Goal: Task Accomplishment & Management: Use online tool/utility

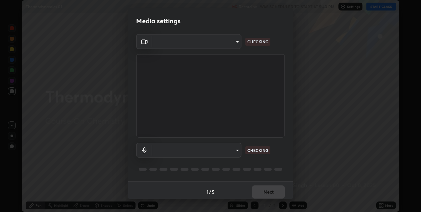
scroll to position [3, 0]
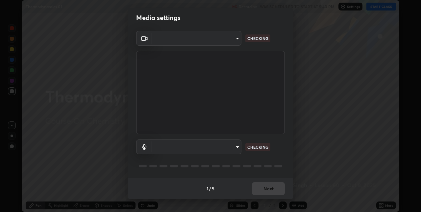
type input "280048489f4aceaa7dd929c42ae46e7d7a1038740bc9fc22ad0932e52b0860f8"
click at [204, 148] on body "Erase all Thermodynamics 01 Recording WAS SCHEDULED TO START AT 5:40 PM Setting…" at bounding box center [210, 106] width 421 height 212
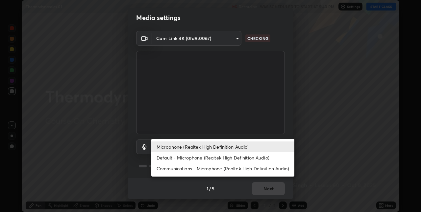
click at [194, 159] on li "Default - Microphone (Realtek High Definition Audio)" at bounding box center [222, 158] width 143 height 11
type input "default"
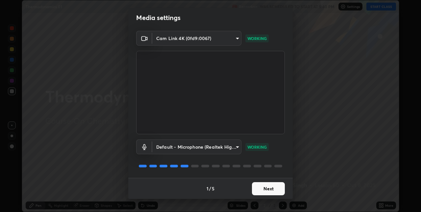
click at [267, 194] on button "Next" at bounding box center [268, 188] width 33 height 13
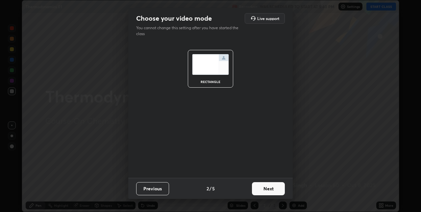
scroll to position [0, 0]
click at [269, 194] on button "Next" at bounding box center [268, 188] width 33 height 13
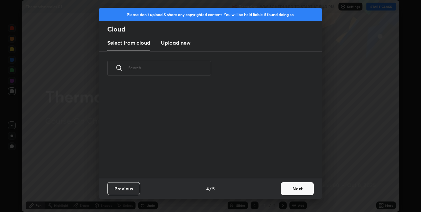
click at [276, 191] on div "Previous 4 / 5 Next" at bounding box center [210, 188] width 222 height 21
click at [282, 191] on button "Next" at bounding box center [297, 188] width 33 height 13
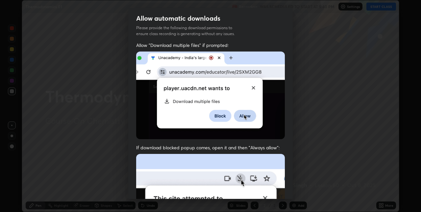
click at [284, 188] on div "Allow "Download multiple files" if prompted: If download blocked popup comes, o…" at bounding box center [210, 180] width 164 height 277
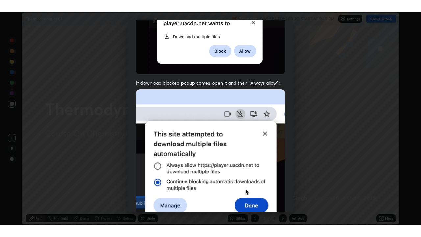
scroll to position [137, 0]
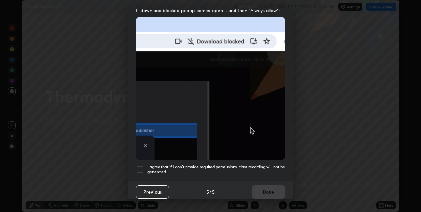
click at [140, 166] on div at bounding box center [140, 170] width 8 height 8
click at [263, 190] on button "Done" at bounding box center [268, 192] width 33 height 13
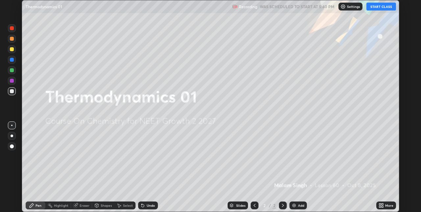
click at [384, 5] on button "START CLASS" at bounding box center [381, 7] width 30 height 8
click at [380, 206] on icon at bounding box center [380, 207] width 2 height 2
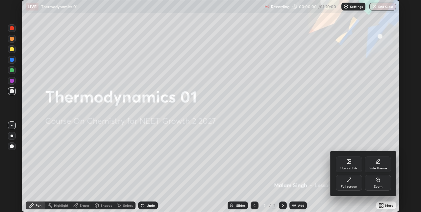
click at [355, 183] on div "Full screen" at bounding box center [349, 183] width 26 height 16
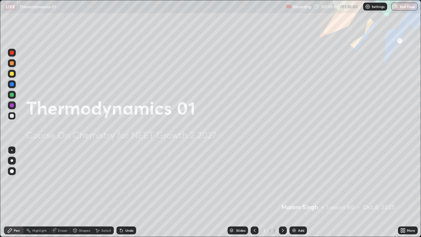
scroll to position [0, 0]
click at [293, 212] on img at bounding box center [293, 229] width 5 height 5
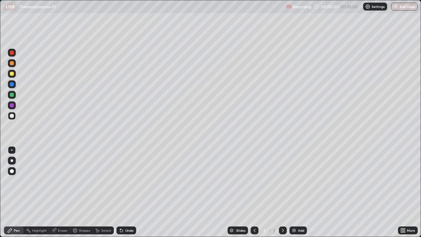
click at [14, 160] on div at bounding box center [12, 160] width 8 height 8
click at [12, 62] on div at bounding box center [12, 63] width 4 height 4
click at [12, 115] on div at bounding box center [12, 116] width 4 height 4
click at [12, 75] on div at bounding box center [12, 74] width 4 height 4
click at [100, 212] on div "Select" at bounding box center [103, 230] width 21 height 8
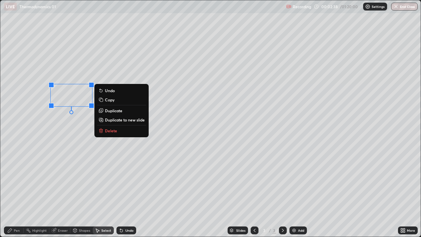
click at [110, 131] on p "Delete" at bounding box center [111, 130] width 12 height 5
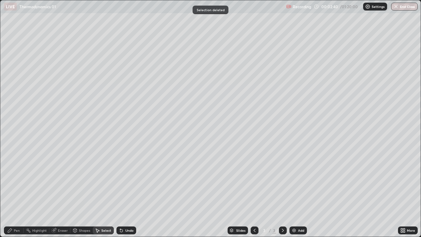
click at [17, 212] on div "Pen" at bounding box center [17, 229] width 6 height 3
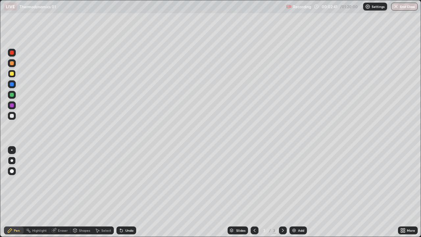
click at [12, 117] on div at bounding box center [12, 116] width 4 height 4
click at [74, 212] on icon at bounding box center [75, 229] width 4 height 1
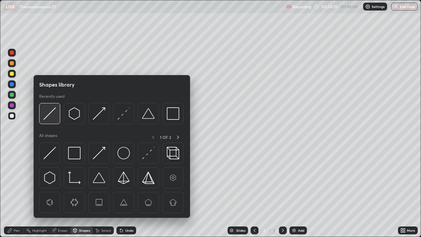
click at [51, 112] on img at bounding box center [49, 113] width 12 height 12
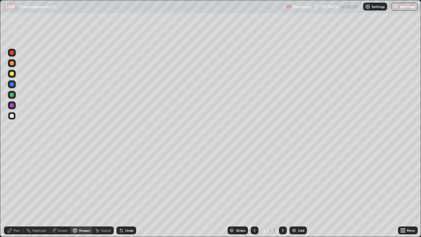
click at [16, 212] on div "Pen" at bounding box center [17, 229] width 6 height 3
click at [12, 117] on div at bounding box center [12, 116] width 4 height 4
click at [12, 97] on div at bounding box center [12, 95] width 8 height 8
click at [9, 115] on div at bounding box center [12, 116] width 8 height 8
click at [12, 77] on div at bounding box center [12, 74] width 8 height 8
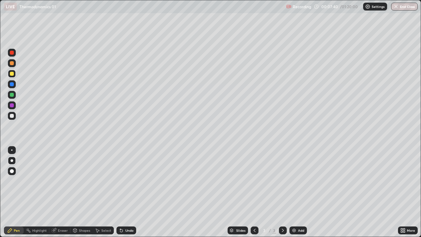
click at [296, 212] on img at bounding box center [293, 229] width 5 height 5
click at [11, 61] on div at bounding box center [12, 63] width 4 height 4
click at [11, 115] on div at bounding box center [12, 116] width 4 height 4
click at [11, 74] on div at bounding box center [12, 74] width 4 height 4
click at [11, 116] on div at bounding box center [12, 116] width 4 height 4
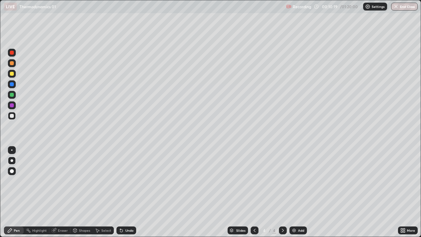
click at [12, 76] on div at bounding box center [12, 74] width 8 height 8
click at [12, 64] on div at bounding box center [12, 63] width 4 height 4
click at [13, 115] on div at bounding box center [12, 116] width 4 height 4
click at [11, 94] on div at bounding box center [12, 95] width 4 height 4
click at [12, 117] on div at bounding box center [12, 116] width 4 height 4
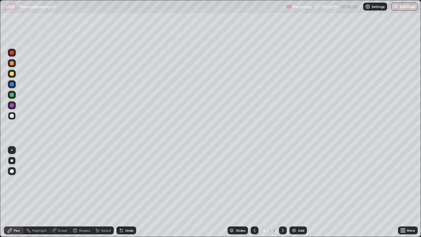
click at [12, 102] on div at bounding box center [12, 105] width 8 height 8
click at [83, 212] on div "Shapes" at bounding box center [84, 229] width 11 height 3
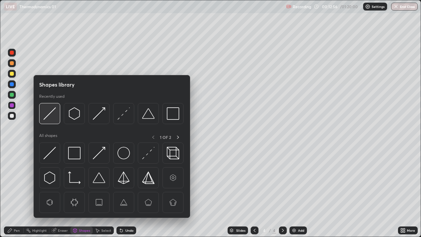
click at [49, 113] on img at bounding box center [49, 113] width 12 height 12
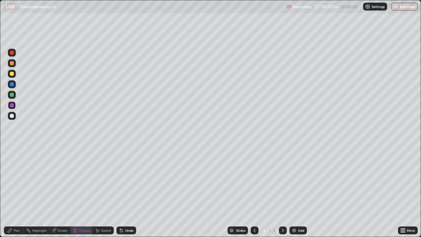
click at [18, 212] on div "Pen" at bounding box center [17, 229] width 6 height 3
click at [12, 119] on div at bounding box center [12, 116] width 8 height 8
click at [12, 98] on div at bounding box center [12, 95] width 8 height 8
click at [12, 118] on div at bounding box center [12, 116] width 8 height 8
click at [9, 75] on div at bounding box center [12, 74] width 8 height 8
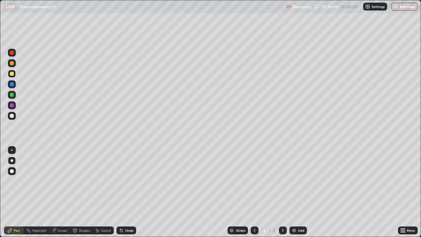
click at [12, 117] on div at bounding box center [12, 116] width 4 height 4
click at [12, 84] on div at bounding box center [12, 84] width 4 height 4
click at [294, 212] on img at bounding box center [293, 229] width 5 height 5
click at [100, 212] on div "Select" at bounding box center [103, 230] width 21 height 8
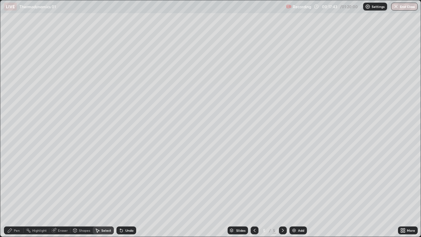
click at [80, 212] on div "Shapes" at bounding box center [84, 229] width 11 height 3
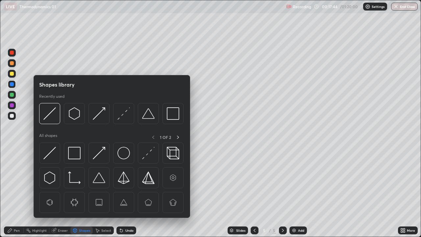
click at [101, 112] on img at bounding box center [99, 113] width 12 height 12
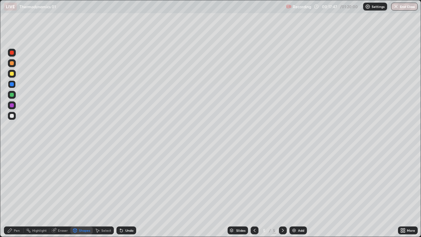
click at [17, 212] on div "Pen" at bounding box center [17, 229] width 6 height 3
click at [13, 116] on div at bounding box center [12, 116] width 4 height 4
click at [77, 212] on icon at bounding box center [74, 229] width 5 height 5
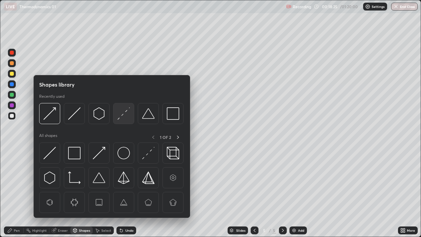
click at [121, 114] on img at bounding box center [123, 113] width 12 height 12
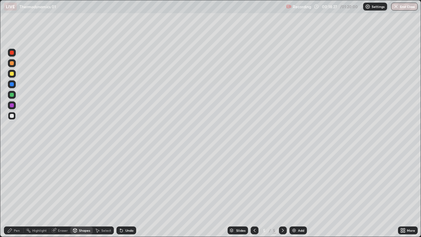
click at [12, 212] on div "Pen" at bounding box center [14, 230] width 20 height 8
click at [11, 75] on div at bounding box center [12, 74] width 4 height 4
click at [11, 115] on div at bounding box center [12, 116] width 4 height 4
click at [254, 212] on icon at bounding box center [254, 229] width 5 height 5
click at [286, 212] on div at bounding box center [283, 230] width 8 height 13
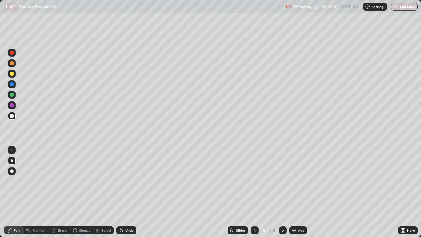
click at [82, 212] on div "Shapes" at bounding box center [84, 229] width 11 height 3
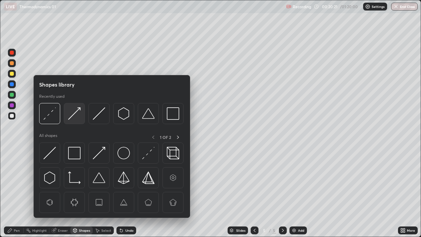
click at [76, 114] on img at bounding box center [74, 113] width 12 height 12
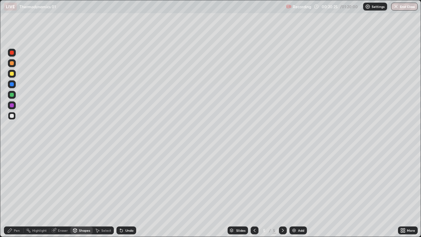
click at [19, 212] on div "Pen" at bounding box center [14, 230] width 20 height 8
click at [81, 212] on div "Shapes" at bounding box center [84, 229] width 11 height 3
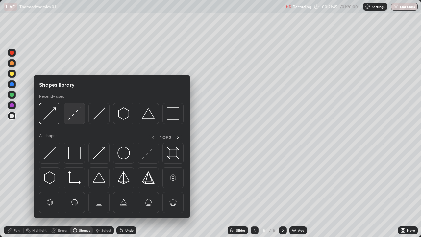
click at [72, 113] on img at bounding box center [74, 113] width 12 height 12
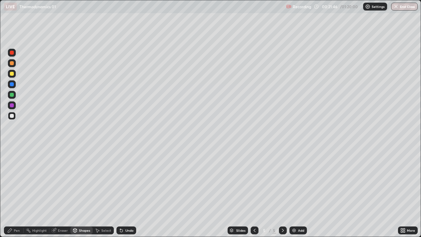
click at [12, 95] on div at bounding box center [12, 95] width 4 height 4
click at [128, 212] on div "Undo" at bounding box center [129, 229] width 8 height 3
click at [132, 212] on div "Undo" at bounding box center [129, 229] width 8 height 3
click at [131, 212] on div "Undo" at bounding box center [126, 230] width 20 height 8
click at [18, 212] on div "Pen" at bounding box center [17, 229] width 6 height 3
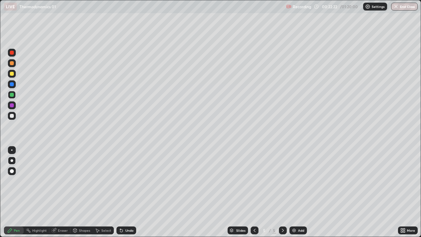
click at [13, 66] on div at bounding box center [12, 63] width 8 height 8
click at [254, 212] on icon at bounding box center [254, 229] width 5 height 5
click at [12, 116] on div at bounding box center [12, 116] width 4 height 4
click at [12, 94] on div at bounding box center [12, 95] width 4 height 4
click at [12, 116] on div at bounding box center [12, 116] width 4 height 4
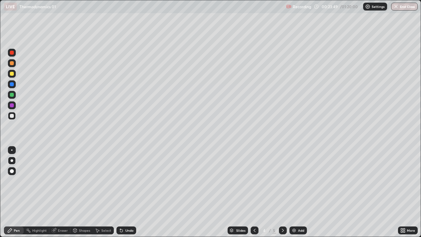
click at [282, 212] on icon at bounding box center [283, 229] width 2 height 3
click at [11, 65] on div at bounding box center [12, 63] width 4 height 4
click at [109, 212] on div "Select" at bounding box center [106, 229] width 10 height 3
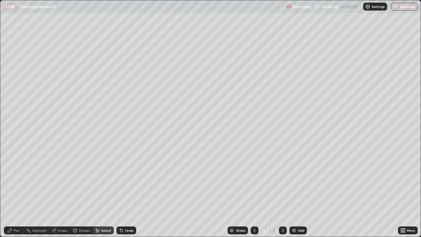
click at [81, 212] on div "Shapes" at bounding box center [84, 229] width 11 height 3
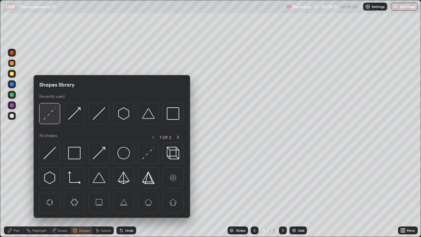
click at [54, 114] on img at bounding box center [49, 113] width 12 height 12
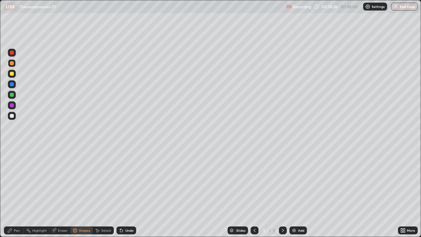
click at [14, 98] on div at bounding box center [12, 95] width 8 height 8
click at [18, 212] on div "Pen" at bounding box center [17, 229] width 6 height 3
click at [124, 212] on div "Undo" at bounding box center [126, 230] width 20 height 8
click at [130, 212] on div "Undo" at bounding box center [129, 229] width 8 height 3
click at [133, 212] on div "Undo" at bounding box center [126, 230] width 20 height 8
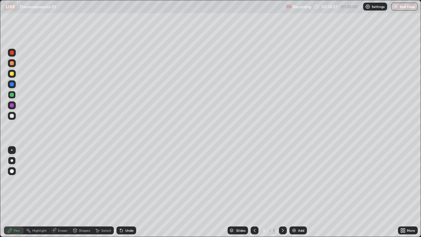
click at [13, 74] on div at bounding box center [12, 74] width 4 height 4
click at [11, 103] on div at bounding box center [12, 105] width 8 height 8
click at [12, 94] on div at bounding box center [12, 95] width 4 height 4
click at [78, 212] on div "Shapes" at bounding box center [81, 230] width 22 height 8
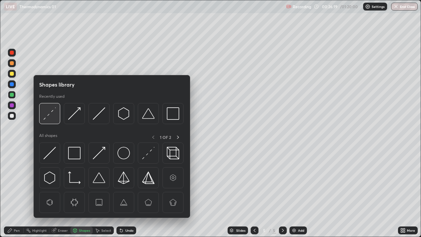
click at [48, 113] on img at bounding box center [49, 113] width 12 height 12
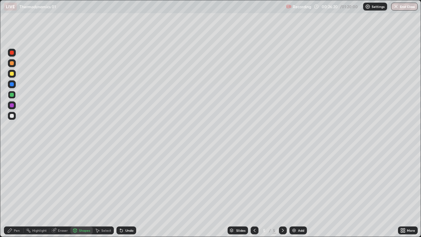
click at [13, 77] on div at bounding box center [12, 74] width 8 height 8
click at [80, 212] on div "Shapes" at bounding box center [81, 230] width 22 height 8
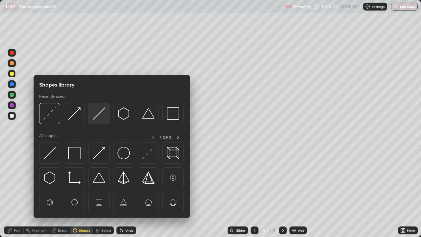
click at [96, 118] on img at bounding box center [99, 113] width 12 height 12
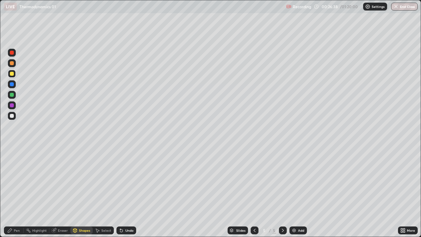
click at [124, 212] on div "Undo" at bounding box center [126, 230] width 20 height 8
click at [12, 84] on div at bounding box center [12, 84] width 4 height 4
click at [81, 212] on div "Shapes" at bounding box center [84, 229] width 11 height 3
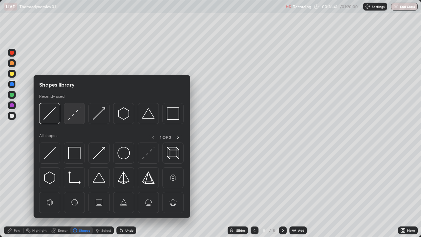
click at [74, 114] on img at bounding box center [74, 113] width 12 height 12
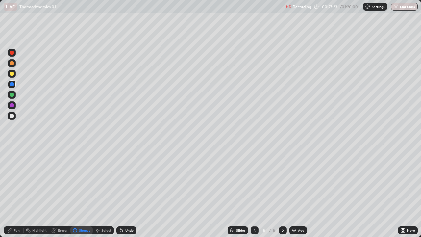
click at [11, 66] on div at bounding box center [12, 63] width 8 height 8
click at [79, 212] on div "Shapes" at bounding box center [84, 229] width 11 height 3
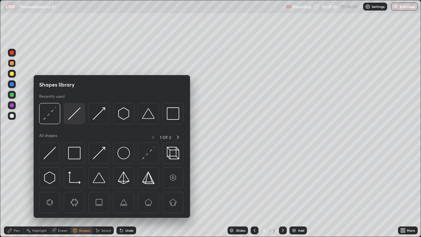
click at [73, 114] on img at bounding box center [74, 113] width 12 height 12
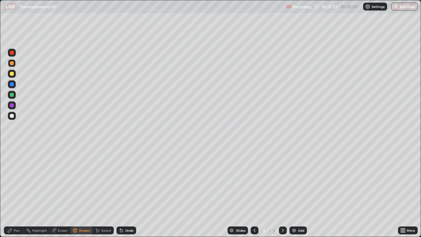
click at [81, 212] on div "Shapes" at bounding box center [84, 229] width 11 height 3
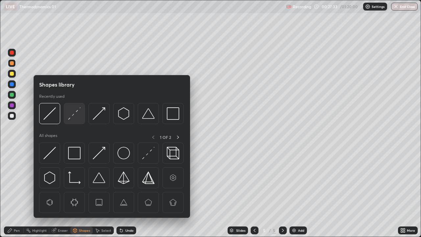
click at [77, 116] on img at bounding box center [74, 113] width 12 height 12
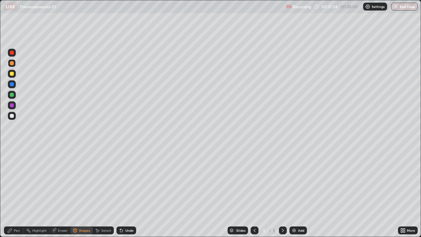
click at [12, 53] on div at bounding box center [12, 53] width 4 height 4
click at [17, 212] on div "Pen" at bounding box center [17, 229] width 6 height 3
click at [13, 118] on div at bounding box center [12, 116] width 8 height 8
click at [295, 212] on img at bounding box center [293, 229] width 5 height 5
click at [9, 63] on div at bounding box center [12, 63] width 8 height 8
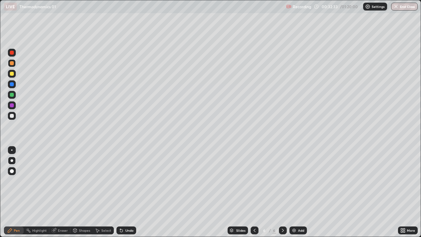
click at [12, 114] on div at bounding box center [12, 116] width 4 height 4
click at [56, 212] on div "Eraser" at bounding box center [59, 230] width 21 height 8
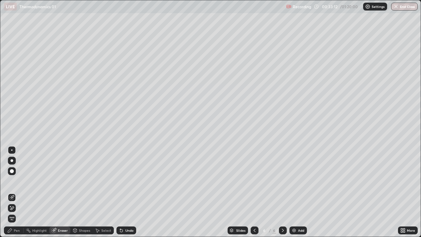
click at [18, 212] on div "Pen" at bounding box center [17, 229] width 6 height 3
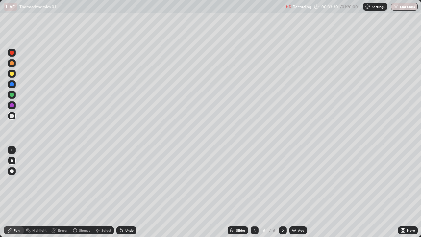
click at [12, 63] on div at bounding box center [12, 63] width 4 height 4
click at [13, 96] on div at bounding box center [12, 95] width 8 height 8
click at [12, 115] on div at bounding box center [12, 116] width 4 height 4
click at [254, 212] on icon at bounding box center [254, 229] width 5 height 5
click at [255, 212] on icon at bounding box center [254, 229] width 5 height 5
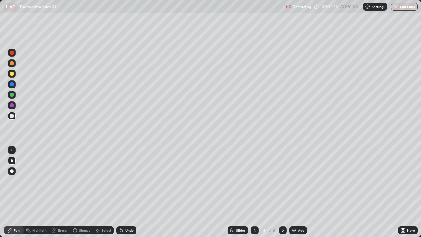
click at [282, 212] on icon at bounding box center [283, 229] width 2 height 3
click at [283, 212] on icon at bounding box center [282, 229] width 5 height 5
click at [12, 76] on div at bounding box center [12, 74] width 8 height 8
click at [79, 212] on div "Shapes" at bounding box center [84, 229] width 11 height 3
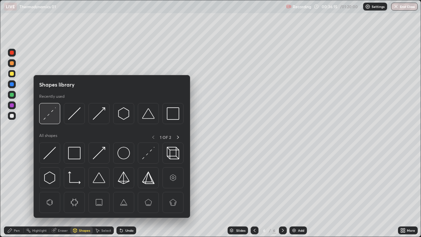
click at [46, 116] on img at bounding box center [49, 113] width 12 height 12
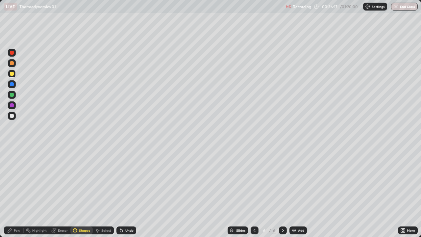
click at [16, 212] on div "Pen" at bounding box center [17, 229] width 6 height 3
click at [12, 66] on div at bounding box center [12, 63] width 8 height 8
click at [80, 212] on div "Shapes" at bounding box center [84, 229] width 11 height 3
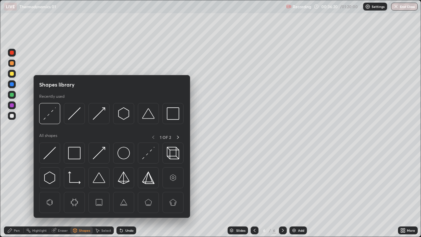
click at [101, 111] on img at bounding box center [99, 113] width 12 height 12
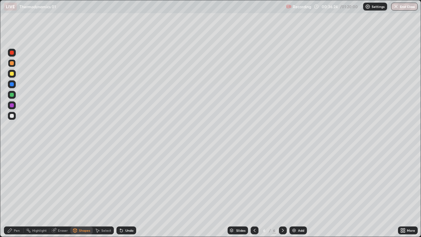
click at [18, 212] on div "Pen" at bounding box center [17, 229] width 6 height 3
click at [86, 212] on div "Shapes" at bounding box center [84, 229] width 11 height 3
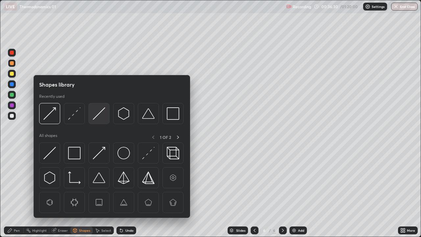
click at [100, 114] on img at bounding box center [99, 113] width 12 height 12
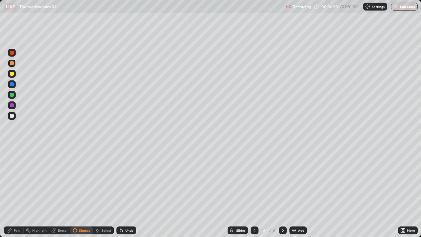
click at [11, 96] on div at bounding box center [12, 95] width 4 height 4
click at [15, 212] on div "Pen" at bounding box center [17, 229] width 6 height 3
click at [12, 116] on div at bounding box center [12, 116] width 4 height 4
click at [85, 212] on div "Shapes" at bounding box center [81, 230] width 22 height 8
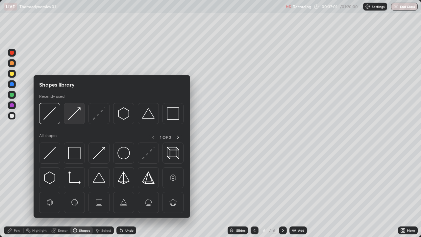
click at [77, 114] on img at bounding box center [74, 113] width 12 height 12
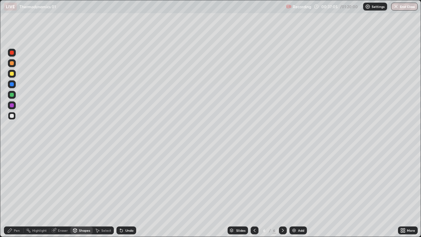
click at [15, 212] on div "Pen" at bounding box center [17, 229] width 6 height 3
click at [84, 212] on div "Shapes" at bounding box center [84, 229] width 11 height 3
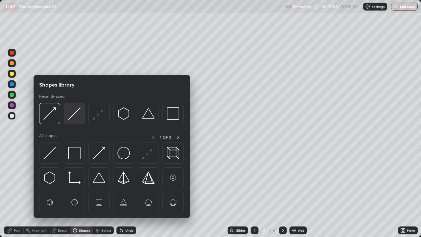
click at [75, 116] on img at bounding box center [74, 113] width 12 height 12
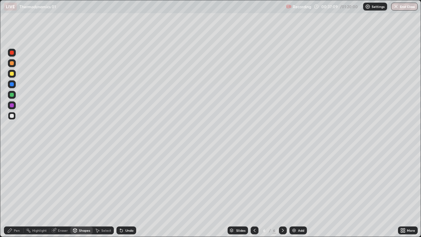
click at [12, 75] on div at bounding box center [12, 74] width 4 height 4
click at [18, 212] on div "Pen" at bounding box center [14, 230] width 20 height 8
click at [14, 117] on div at bounding box center [12, 116] width 8 height 8
click at [12, 63] on div at bounding box center [12, 63] width 4 height 4
click at [12, 116] on div at bounding box center [12, 116] width 4 height 4
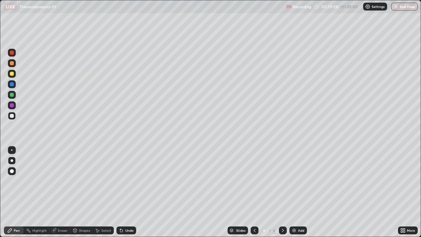
click at [12, 95] on div at bounding box center [12, 95] width 4 height 4
click at [12, 119] on div at bounding box center [12, 116] width 8 height 8
click at [295, 212] on img at bounding box center [293, 229] width 5 height 5
click at [11, 63] on div at bounding box center [12, 63] width 4 height 4
click at [12, 75] on div at bounding box center [12, 74] width 4 height 4
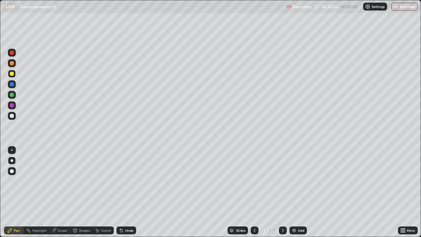
click at [11, 116] on div at bounding box center [12, 116] width 4 height 4
click at [12, 67] on div at bounding box center [12, 63] width 8 height 8
click at [13, 94] on div at bounding box center [12, 95] width 4 height 4
click at [9, 116] on div at bounding box center [12, 116] width 8 height 8
click at [10, 106] on div at bounding box center [12, 105] width 4 height 4
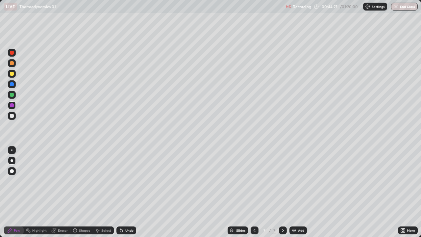
click at [121, 212] on icon at bounding box center [121, 229] width 5 height 5
click at [60, 212] on div "Eraser" at bounding box center [63, 229] width 10 height 3
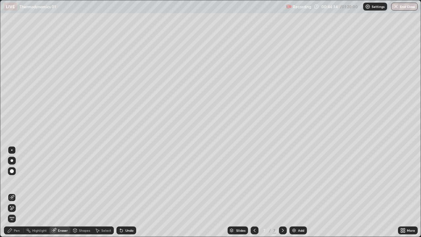
click at [20, 212] on div "Pen" at bounding box center [14, 230] width 20 height 8
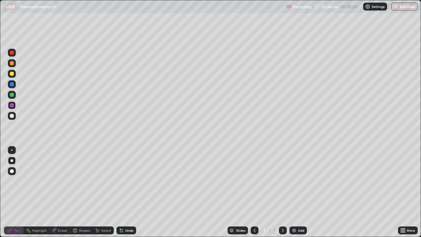
click at [11, 119] on div at bounding box center [12, 116] width 8 height 8
click at [80, 212] on div "Shapes" at bounding box center [84, 229] width 11 height 3
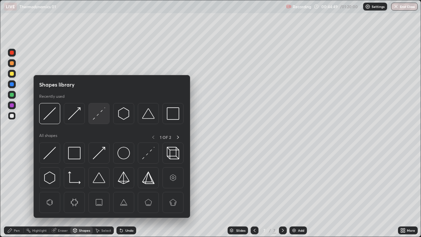
click at [98, 117] on img at bounding box center [99, 113] width 12 height 12
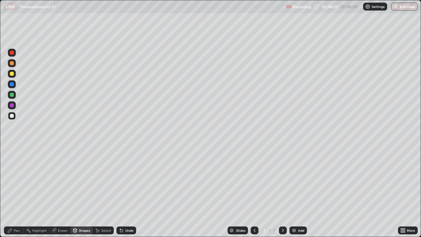
click at [84, 212] on div "Shapes" at bounding box center [84, 229] width 11 height 3
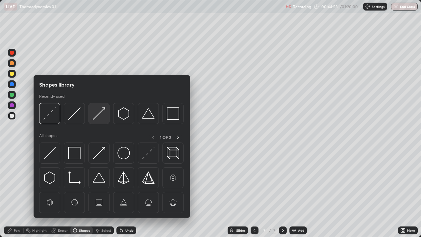
click at [100, 111] on img at bounding box center [99, 113] width 12 height 12
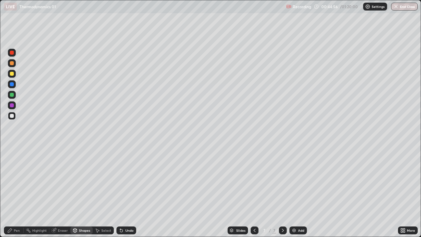
click at [10, 212] on icon at bounding box center [10, 230] width 4 height 4
click at [84, 212] on div "Shapes" at bounding box center [84, 229] width 11 height 3
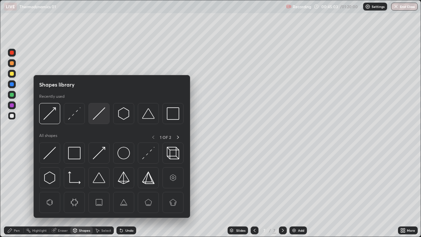
click at [102, 114] on img at bounding box center [99, 113] width 12 height 12
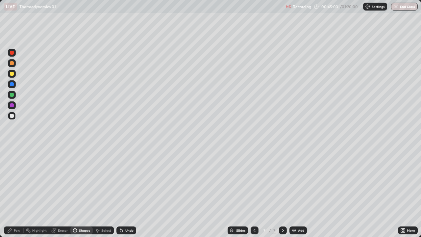
click at [14, 76] on div at bounding box center [12, 74] width 8 height 8
click at [16, 212] on div "Pen" at bounding box center [17, 229] width 6 height 3
click at [10, 115] on div at bounding box center [12, 116] width 4 height 4
click at [79, 212] on div "Shapes" at bounding box center [84, 229] width 11 height 3
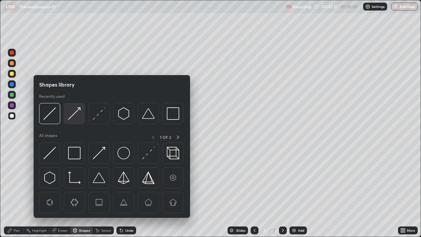
click at [79, 112] on img at bounding box center [74, 113] width 12 height 12
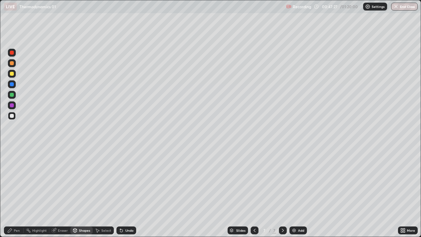
click at [13, 66] on div at bounding box center [12, 63] width 8 height 8
click at [82, 212] on div "Shapes" at bounding box center [84, 229] width 11 height 3
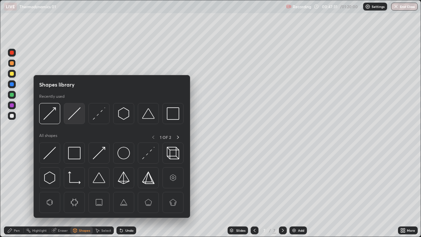
click at [77, 117] on img at bounding box center [74, 113] width 12 height 12
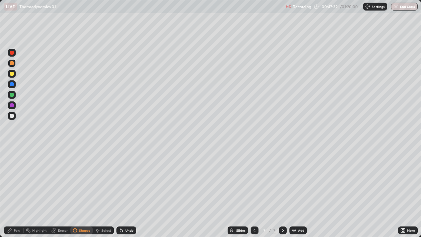
click at [13, 116] on div at bounding box center [12, 116] width 4 height 4
click at [18, 212] on div "Pen" at bounding box center [14, 230] width 20 height 8
click at [84, 212] on div "Shapes" at bounding box center [84, 229] width 11 height 3
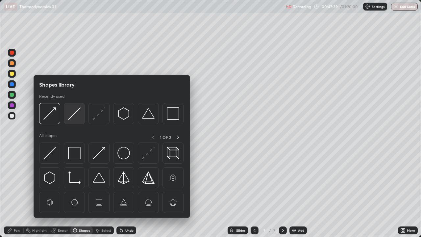
click at [74, 117] on img at bounding box center [74, 113] width 12 height 12
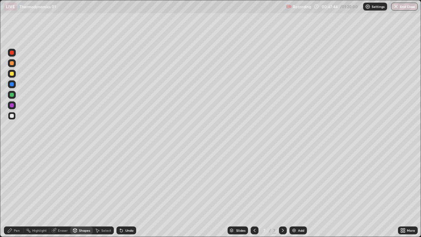
click at [18, 212] on div "Pen" at bounding box center [17, 229] width 6 height 3
click at [12, 94] on div at bounding box center [12, 95] width 4 height 4
click at [10, 117] on div at bounding box center [12, 116] width 4 height 4
click at [293, 212] on img at bounding box center [293, 229] width 5 height 5
click at [13, 63] on div at bounding box center [12, 63] width 4 height 4
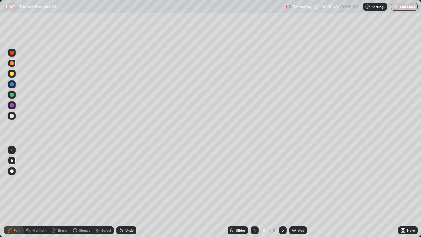
click at [10, 116] on div at bounding box center [12, 116] width 4 height 4
click at [11, 73] on div at bounding box center [12, 74] width 4 height 4
click at [13, 116] on div at bounding box center [12, 116] width 4 height 4
click at [12, 95] on div at bounding box center [12, 95] width 4 height 4
click at [11, 116] on div at bounding box center [12, 116] width 4 height 4
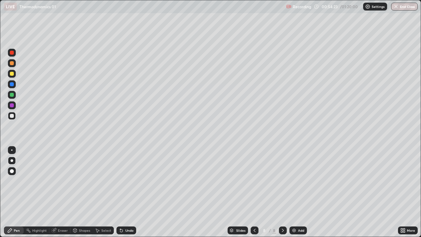
click at [80, 212] on div "Shapes" at bounding box center [81, 230] width 22 height 8
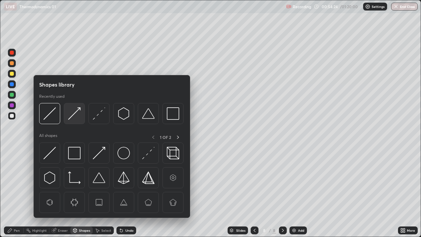
click at [72, 113] on img at bounding box center [74, 113] width 12 height 12
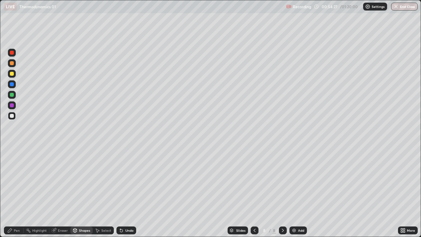
click at [16, 212] on div "Pen" at bounding box center [17, 229] width 6 height 3
click at [85, 212] on div "Shapes" at bounding box center [84, 229] width 11 height 3
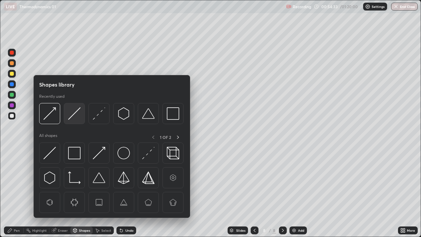
click at [77, 116] on img at bounding box center [74, 113] width 12 height 12
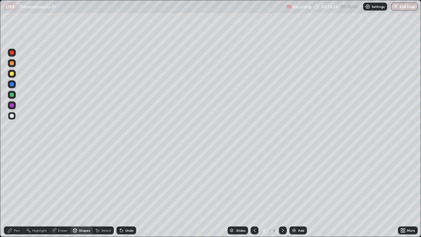
click at [12, 95] on div at bounding box center [12, 95] width 4 height 4
click at [13, 212] on div "Pen" at bounding box center [14, 230] width 20 height 8
click at [296, 212] on div "Add" at bounding box center [297, 230] width 17 height 8
click at [11, 62] on div at bounding box center [12, 63] width 4 height 4
click at [12, 113] on div at bounding box center [12, 116] width 8 height 8
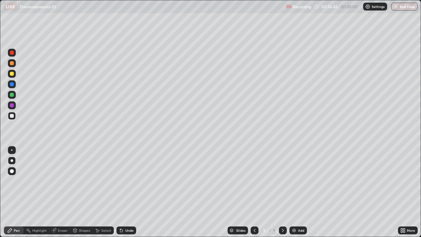
click at [78, 212] on div "Shapes" at bounding box center [81, 230] width 22 height 8
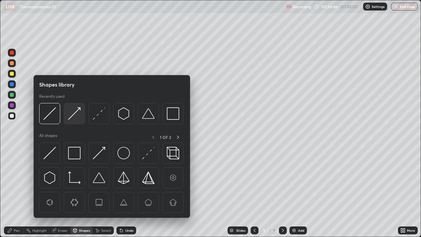
click at [77, 111] on img at bounding box center [74, 113] width 12 height 12
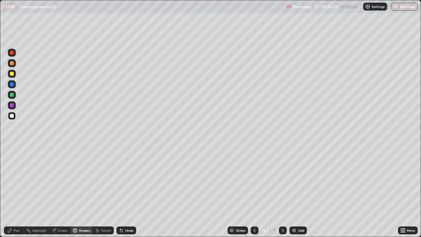
click at [18, 212] on div "Pen" at bounding box center [14, 230] width 20 height 8
click at [79, 212] on div "Shapes" at bounding box center [84, 229] width 11 height 3
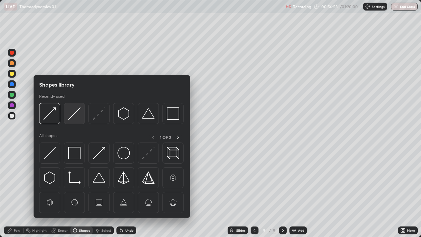
click at [72, 117] on img at bounding box center [74, 113] width 12 height 12
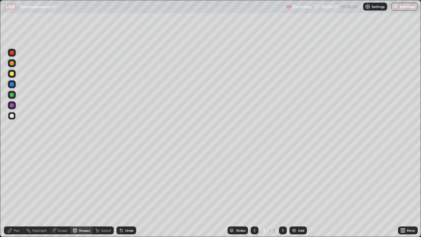
click at [17, 212] on div "Pen" at bounding box center [17, 229] width 6 height 3
click at [10, 96] on div at bounding box center [12, 95] width 8 height 8
click at [81, 212] on div "Shapes" at bounding box center [84, 229] width 11 height 3
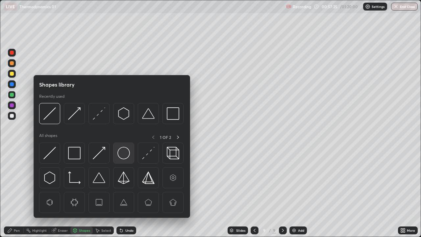
click at [122, 156] on img at bounding box center [123, 153] width 12 height 12
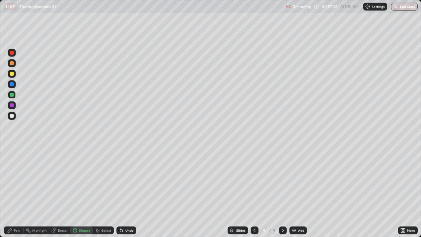
click at [15, 212] on div "Pen" at bounding box center [14, 230] width 20 height 8
click at [9, 119] on div at bounding box center [12, 116] width 8 height 8
click at [12, 83] on div at bounding box center [12, 84] width 4 height 4
click at [10, 106] on div at bounding box center [12, 105] width 8 height 8
click at [293, 212] on img at bounding box center [293, 229] width 5 height 5
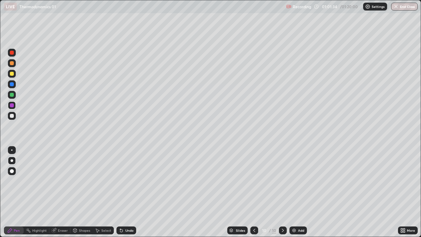
click at [12, 63] on div at bounding box center [12, 63] width 4 height 4
click at [12, 114] on div at bounding box center [12, 116] width 4 height 4
click at [82, 212] on div "Shapes" at bounding box center [84, 229] width 11 height 3
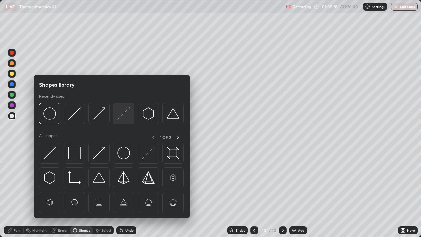
click at [123, 115] on img at bounding box center [123, 113] width 12 height 12
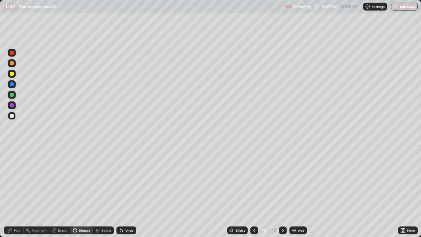
click at [18, 212] on div "Pen" at bounding box center [17, 229] width 6 height 3
click at [79, 212] on div "Shapes" at bounding box center [84, 229] width 11 height 3
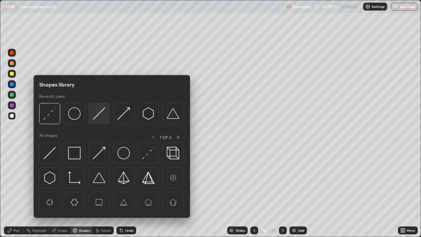
click at [98, 119] on img at bounding box center [99, 113] width 12 height 12
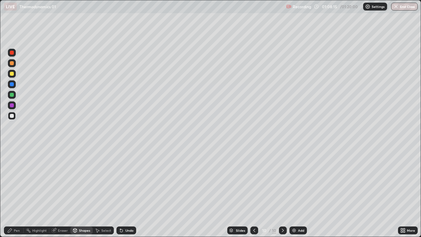
click at [78, 212] on div "Shapes" at bounding box center [81, 230] width 22 height 8
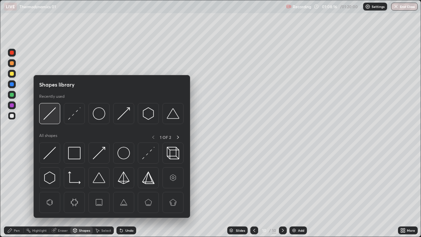
click at [46, 115] on img at bounding box center [49, 113] width 12 height 12
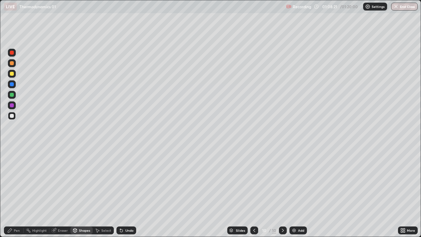
click at [15, 212] on div "Pen" at bounding box center [17, 229] width 6 height 3
click at [15, 98] on div at bounding box center [12, 94] width 8 height 11
click at [12, 117] on div at bounding box center [12, 116] width 4 height 4
click at [12, 95] on div at bounding box center [12, 95] width 4 height 4
click at [8, 76] on div at bounding box center [12, 74] width 8 height 8
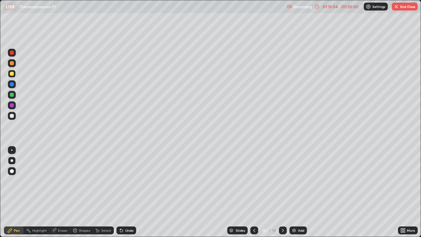
click at [370, 4] on img at bounding box center [368, 6] width 5 height 5
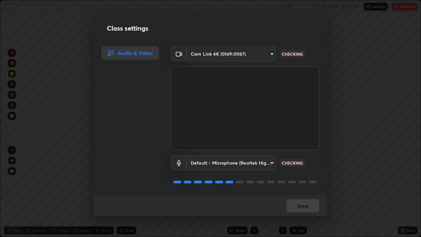
scroll to position [1, 0]
click at [305, 206] on div "Done" at bounding box center [210, 205] width 233 height 21
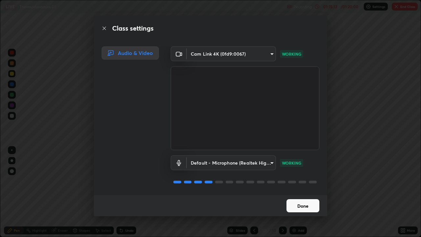
click at [303, 208] on button "Done" at bounding box center [302, 205] width 33 height 13
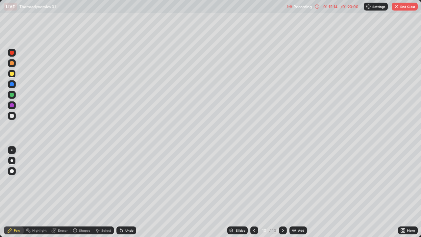
click at [339, 7] on div "/ 01:20:00" at bounding box center [349, 7] width 20 height 4
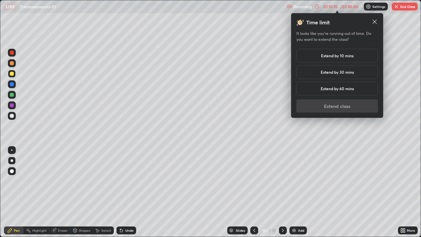
click at [359, 56] on div "Extend by 10 mins" at bounding box center [337, 56] width 82 height 14
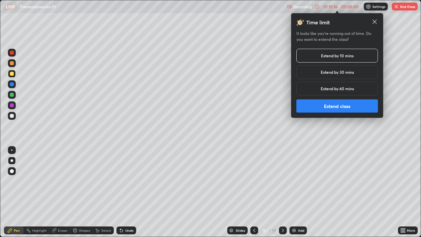
click at [348, 105] on button "Extend class" at bounding box center [337, 105] width 82 height 13
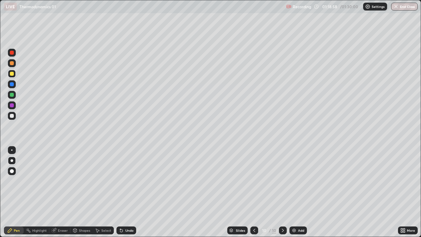
click at [10, 117] on div at bounding box center [12, 116] width 8 height 8
click at [294, 212] on img at bounding box center [293, 229] width 5 height 5
click at [254, 212] on icon at bounding box center [254, 229] width 5 height 5
click at [281, 212] on icon at bounding box center [282, 229] width 5 height 5
click at [61, 212] on div "Eraser" at bounding box center [63, 229] width 10 height 3
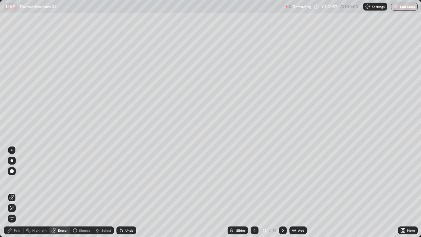
click at [17, 212] on div "Pen" at bounding box center [17, 229] width 6 height 3
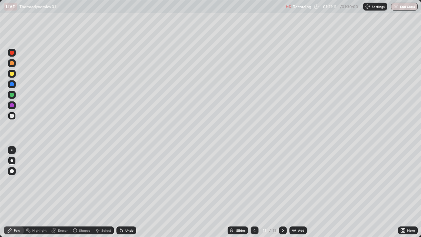
click at [252, 212] on icon at bounding box center [254, 229] width 5 height 5
click at [402, 6] on button "End Class" at bounding box center [404, 7] width 27 height 8
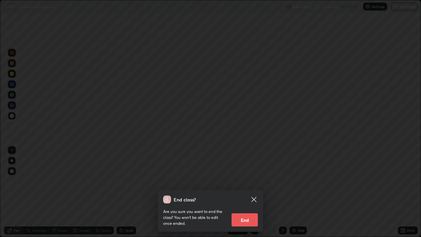
click at [247, 212] on button "End" at bounding box center [244, 219] width 26 height 13
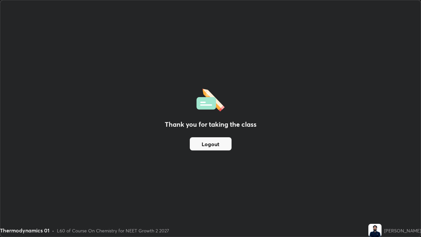
click at [219, 141] on button "Logout" at bounding box center [211, 143] width 42 height 13
